Goal: Task Accomplishment & Management: Manage account settings

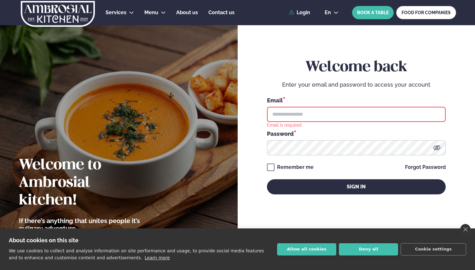
type input "**********"
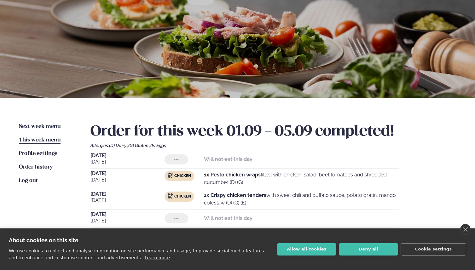
scroll to position [43, 0]
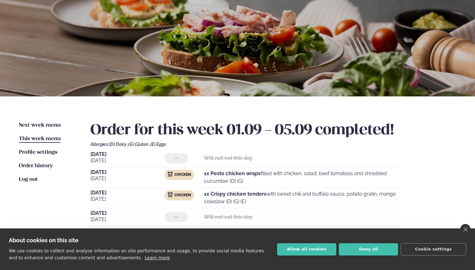
click at [219, 170] on div "[DATE] [DATE] --- Will not eat this day [DATE] Chicken 1x Pesto chicken wraps f…" at bounding box center [274, 198] width 366 height 92
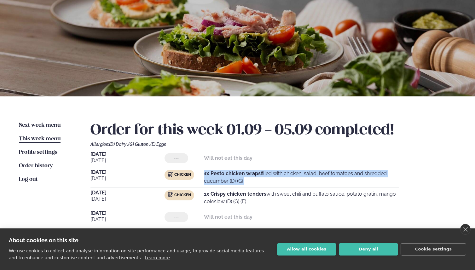
click at [219, 170] on div "[DATE] [DATE] --- Will not eat this day [DATE] Chicken 1x Pesto chicken wraps f…" at bounding box center [274, 198] width 366 height 92
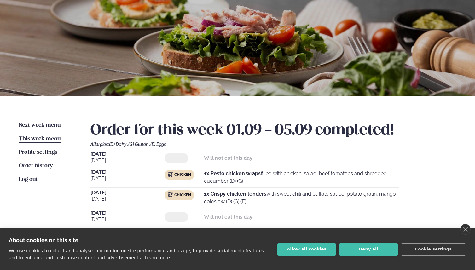
click at [280, 194] on p "1x Crispy chicken tenders with sweet chili and buffalo sauce, potato gratin, ma…" at bounding box center [302, 198] width 196 height 15
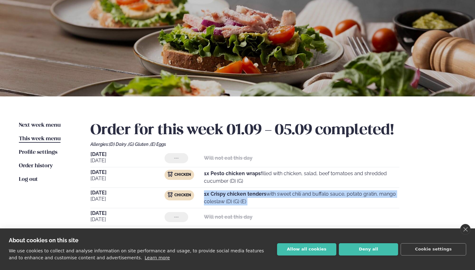
click at [280, 194] on p "1x Crispy chicken tenders with sweet chili and buffalo sauce, potato gratin, ma…" at bounding box center [302, 198] width 196 height 15
click at [317, 197] on p "1x Crispy chicken tenders with sweet chili and buffalo sauce, potato gratin, ma…" at bounding box center [302, 198] width 196 height 15
